Goal: Communication & Community: Share content

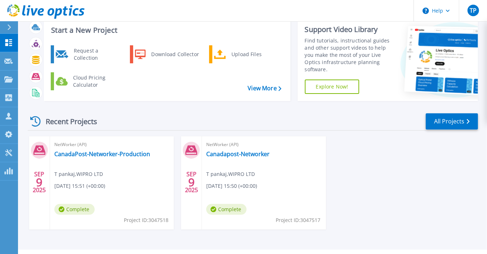
scroll to position [37, 0]
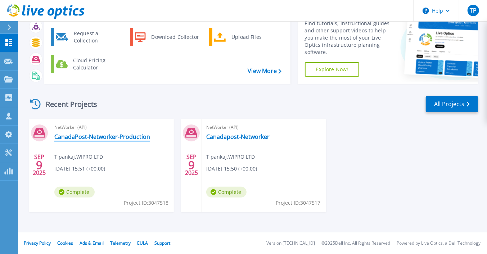
click at [100, 135] on link "CanadaPost-Networker-Production" at bounding box center [102, 136] width 96 height 7
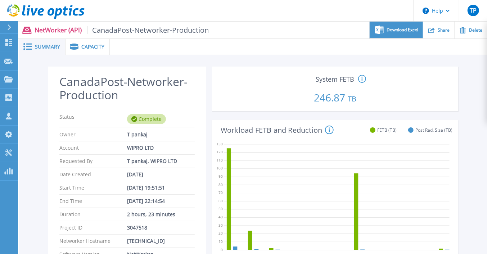
click at [394, 34] on div "Download Excel" at bounding box center [395, 30] width 53 height 17
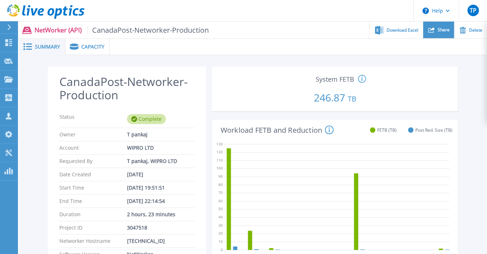
click at [433, 33] on div "Share" at bounding box center [438, 30] width 31 height 17
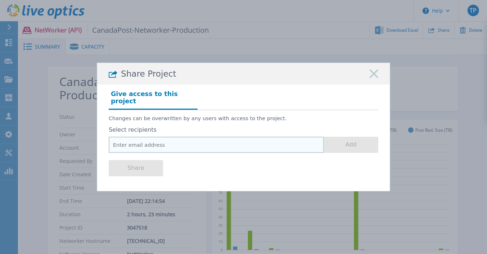
click at [182, 142] on input "email" at bounding box center [216, 145] width 215 height 16
paste input "mahavirkumar.shah@wipro.com"
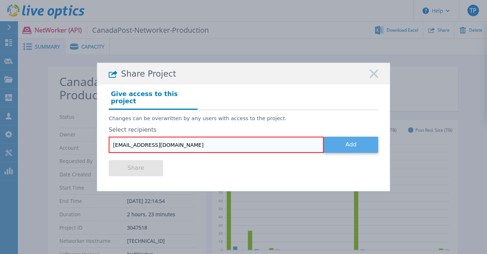
type input "mahavirkumar.shah@wipro.com"
click at [329, 143] on button "Add" at bounding box center [351, 145] width 54 height 16
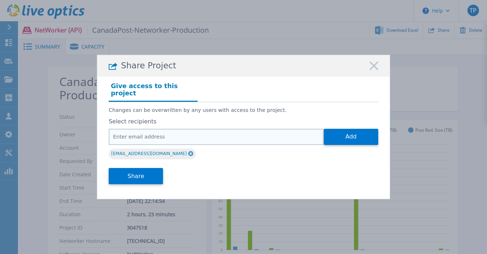
click at [191, 134] on input "email" at bounding box center [216, 137] width 215 height 16
click at [196, 136] on input "email" at bounding box center [216, 137] width 215 height 16
paste input "anand.desurkar@wipro.com"
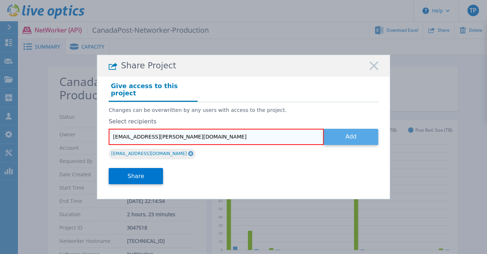
type input "anand.desurkar@wipro.com"
click at [346, 129] on button "Add" at bounding box center [351, 137] width 54 height 16
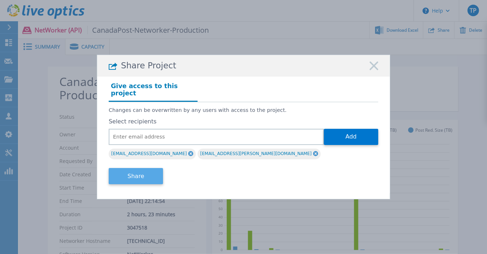
click at [153, 173] on button "Share" at bounding box center [136, 176] width 54 height 16
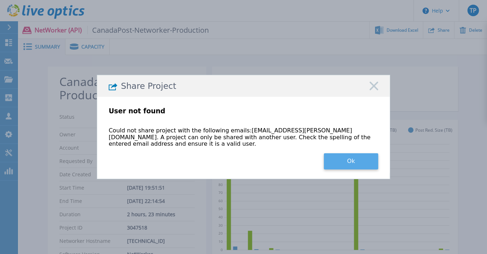
click at [342, 155] on button "Ok" at bounding box center [351, 161] width 54 height 16
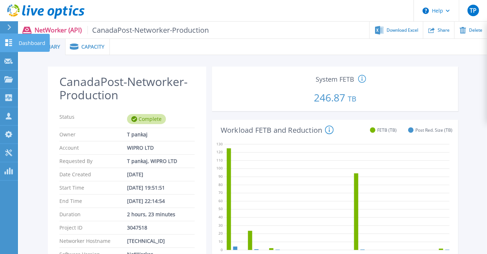
click at [26, 41] on p "Dashboard" at bounding box center [32, 43] width 27 height 19
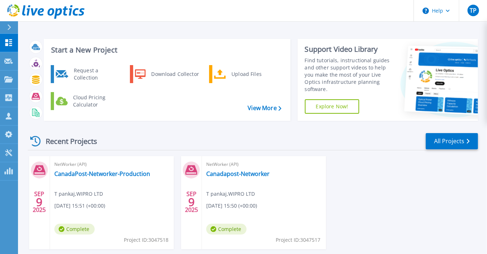
scroll to position [37, 0]
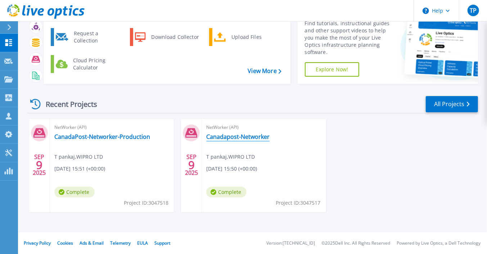
click at [227, 138] on link "Canadapost-Networker" at bounding box center [237, 136] width 63 height 7
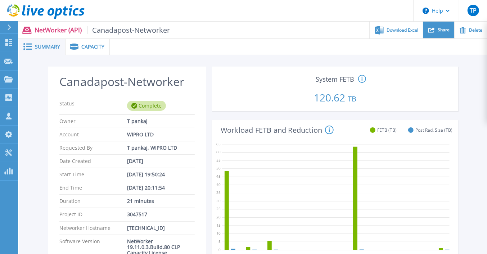
click at [434, 32] on icon at bounding box center [431, 29] width 6 height 5
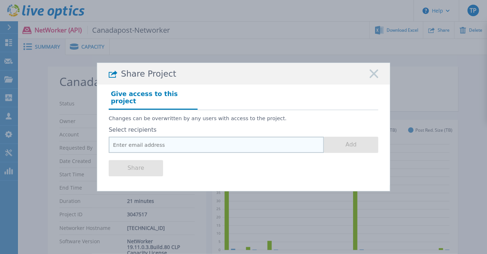
click at [190, 137] on input "email" at bounding box center [216, 145] width 215 height 16
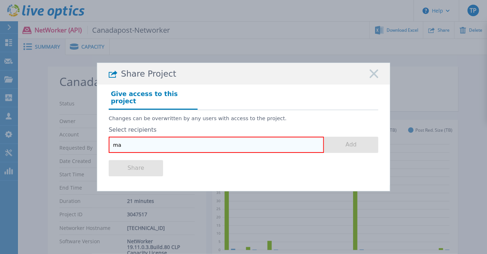
type input "m"
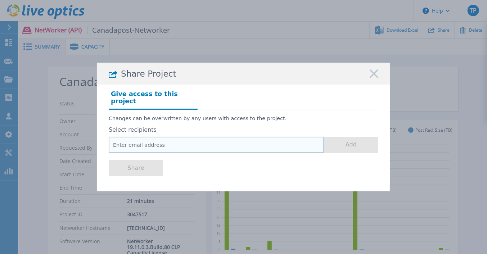
paste input "[EMAIL_ADDRESS][DOMAIN_NAME]"
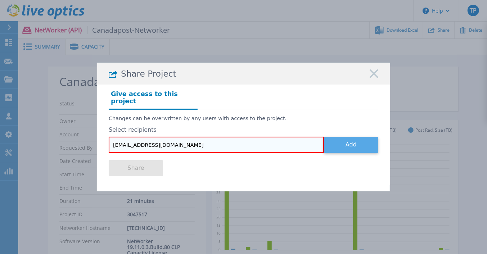
type input "mahavirkumar.shah@wipro.com"
click at [334, 140] on button "Add" at bounding box center [351, 145] width 54 height 16
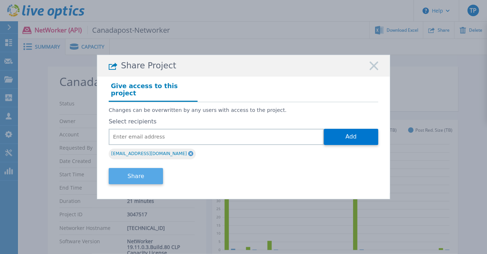
click at [140, 175] on button "Share" at bounding box center [136, 176] width 54 height 16
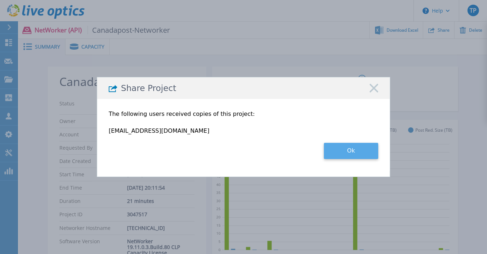
click at [331, 151] on button "Ok" at bounding box center [351, 151] width 54 height 16
